Goal: Information Seeking & Learning: Learn about a topic

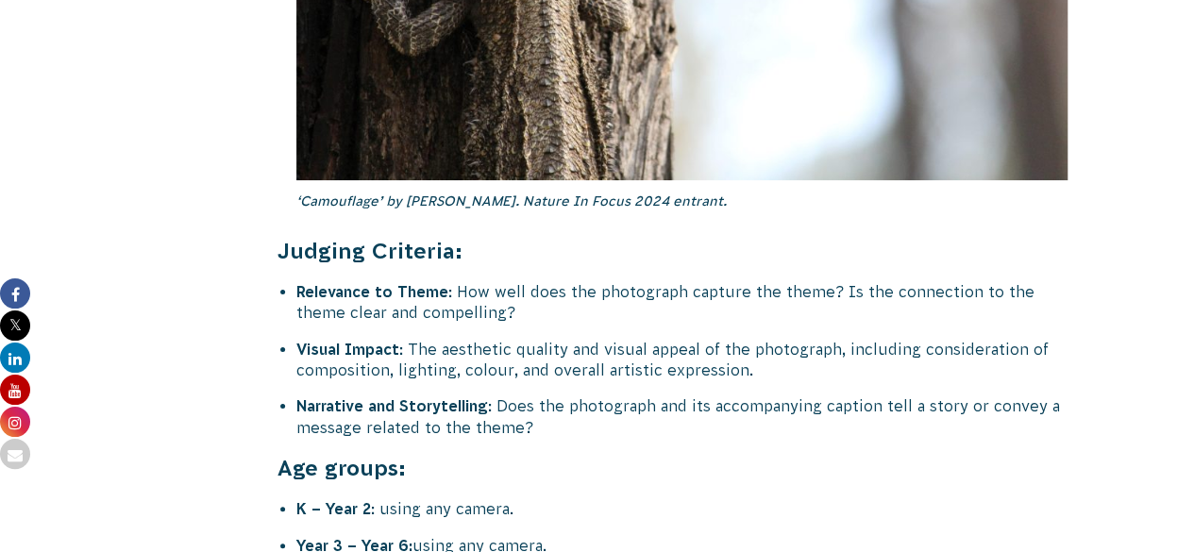
scroll to position [7171, 0]
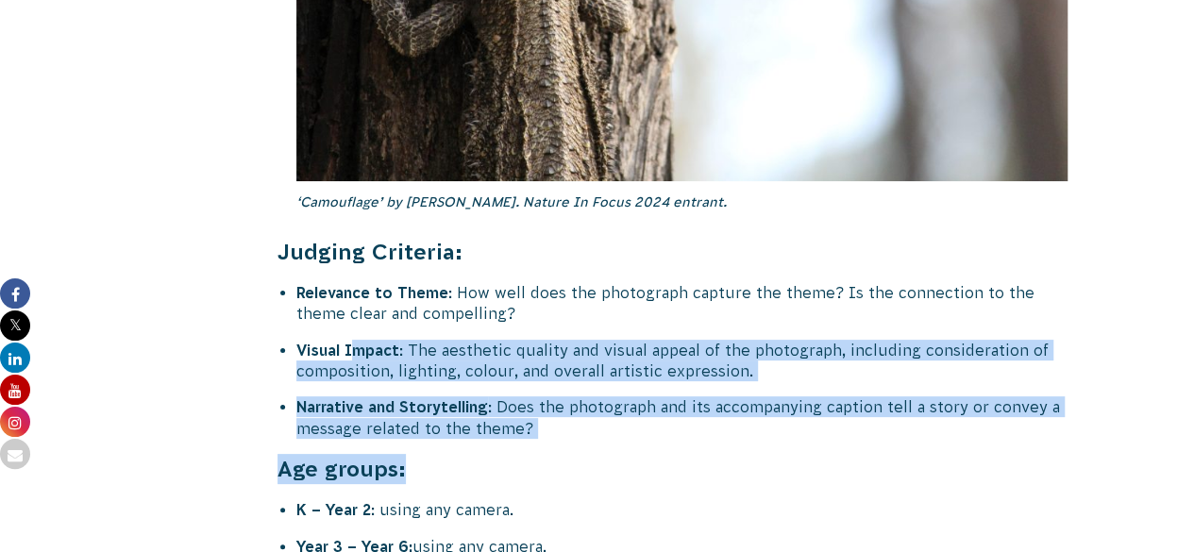
drag, startPoint x: 548, startPoint y: 379, endPoint x: 350, endPoint y: 271, distance: 226.0
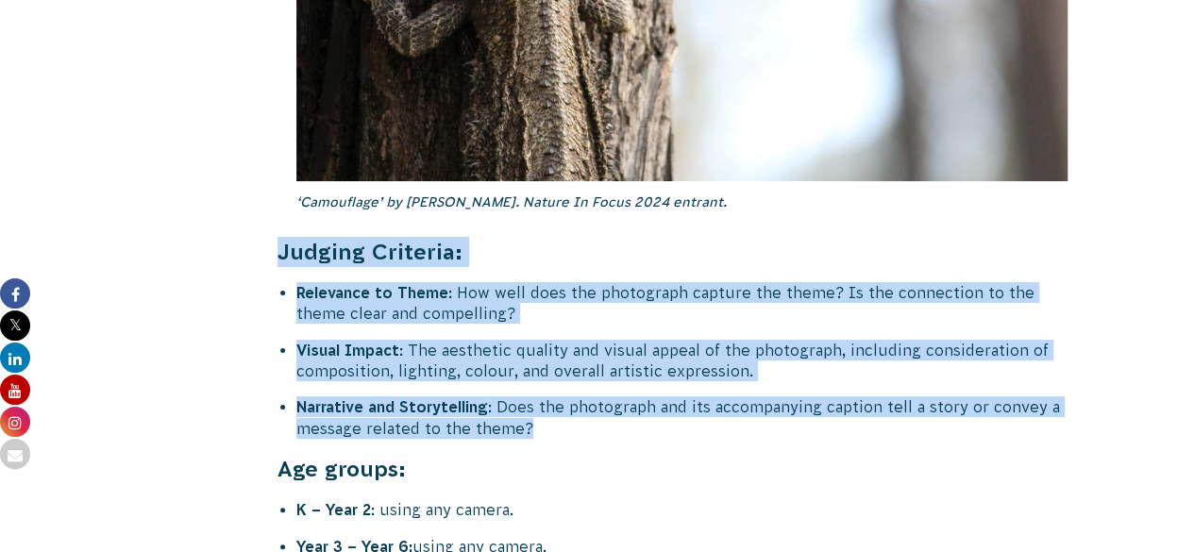
drag, startPoint x: 541, startPoint y: 357, endPoint x: 272, endPoint y: 190, distance: 316.6
copy div "Judging Criteria: Relevance to Theme : How well does the photograph capture the…"
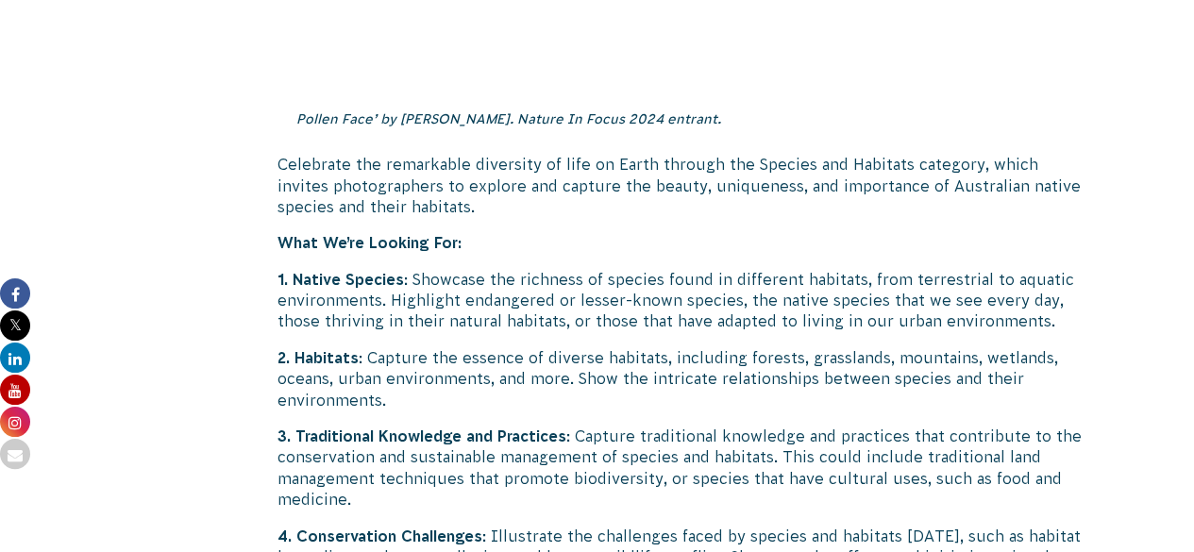
scroll to position [6131, 0]
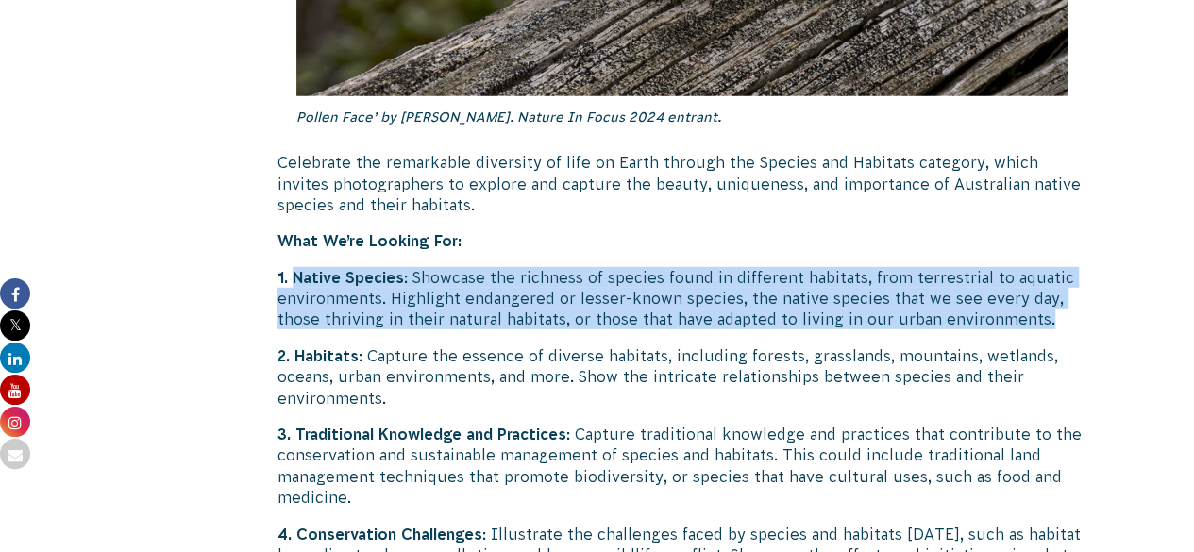
drag, startPoint x: 1063, startPoint y: 258, endPoint x: 296, endPoint y: 215, distance: 767.5
click at [296, 267] on p "1. Native Species : Showcase the richness of species found in different habitat…" at bounding box center [682, 298] width 810 height 63
copy p "Native Species : Showcase the richness of species found in different habitats, …"
